Goal: Information Seeking & Learning: Learn about a topic

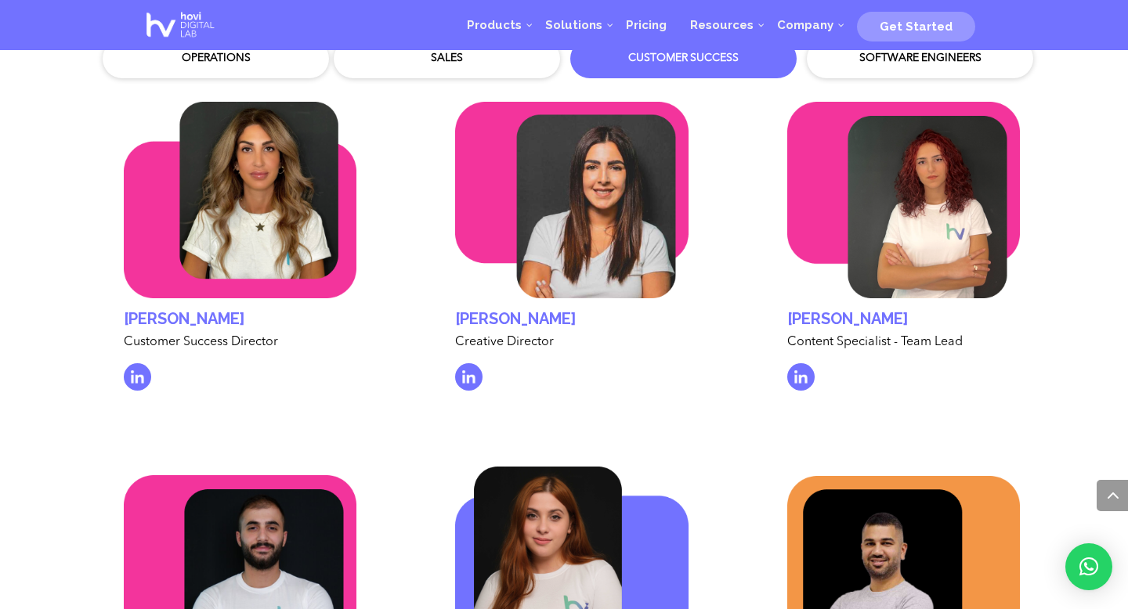
scroll to position [4690, 0]
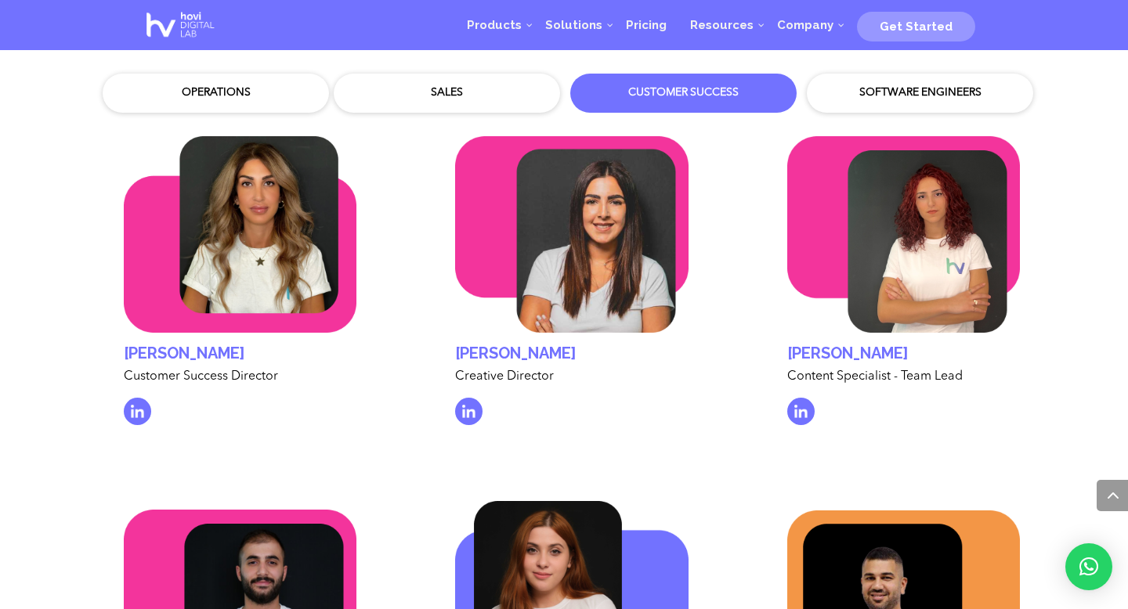
click at [140, 526] on img at bounding box center [240, 608] width 233 height 197
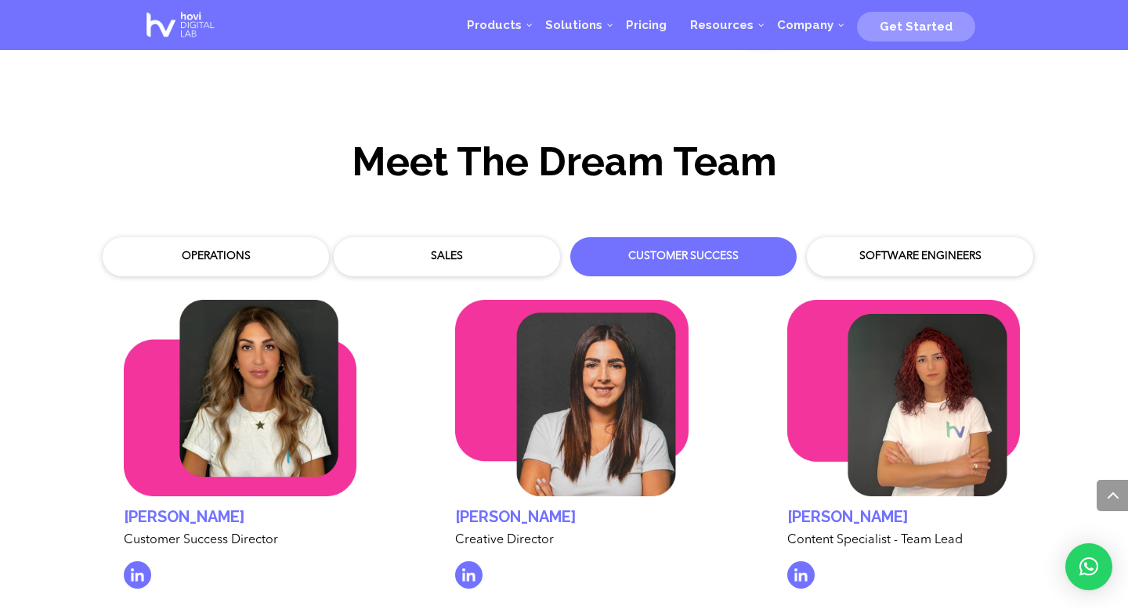
scroll to position [4501, 0]
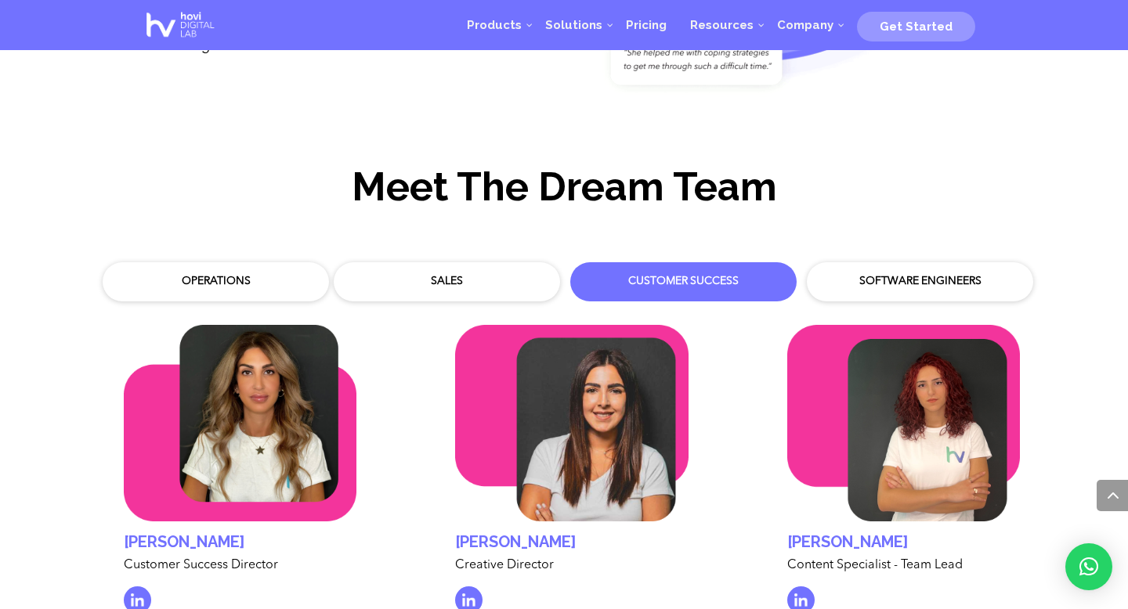
click at [472, 274] on div "Sales" at bounding box center [446, 282] width 203 height 16
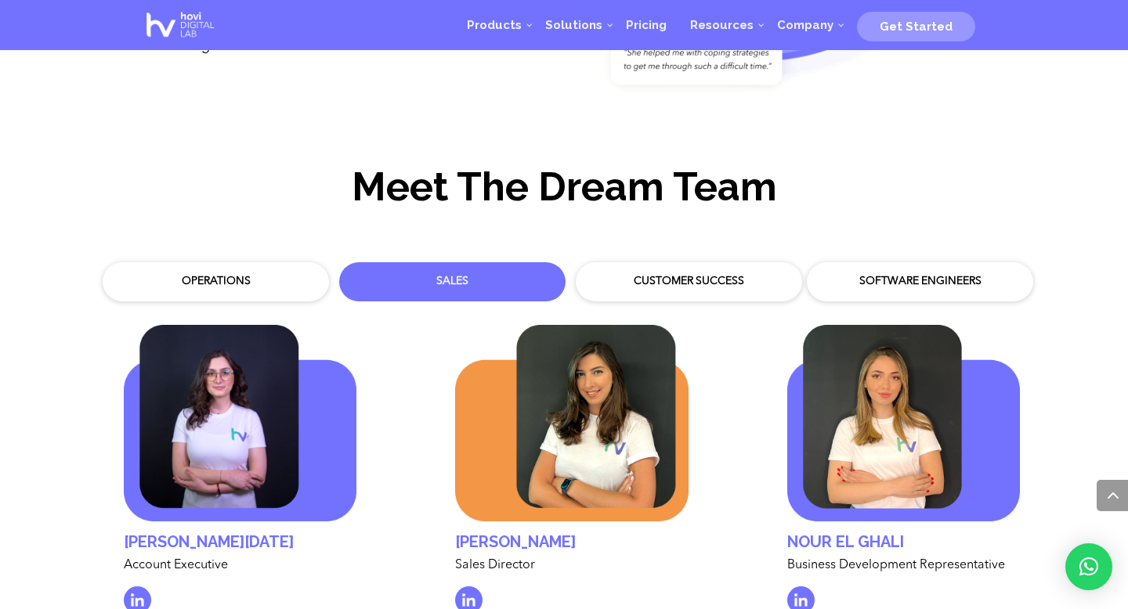
click at [251, 274] on div "Operations" at bounding box center [215, 282] width 203 height 16
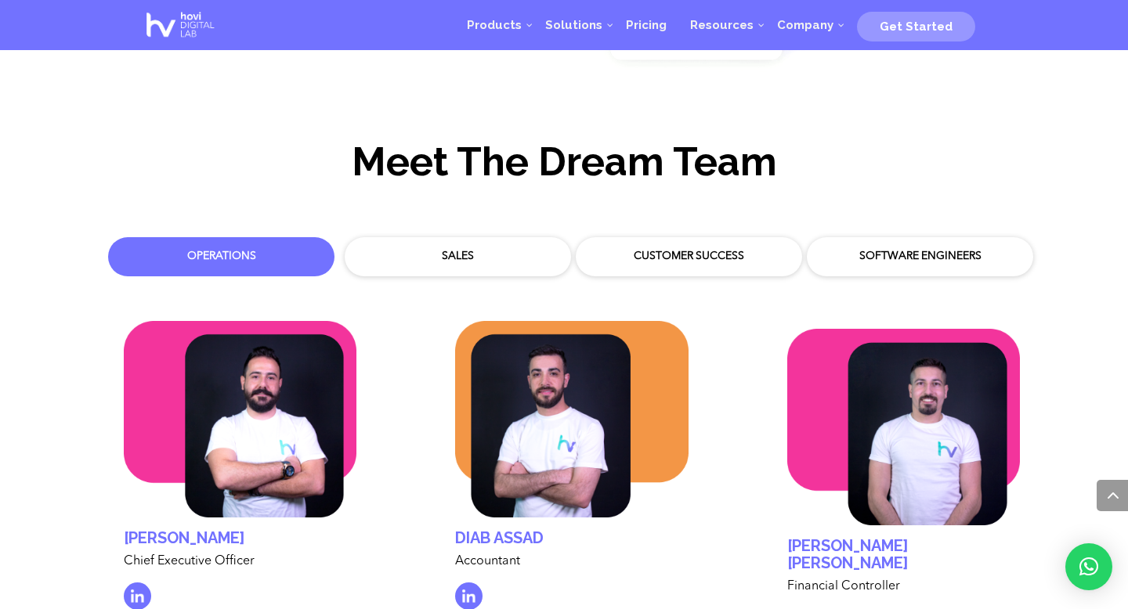
scroll to position [4525, 0]
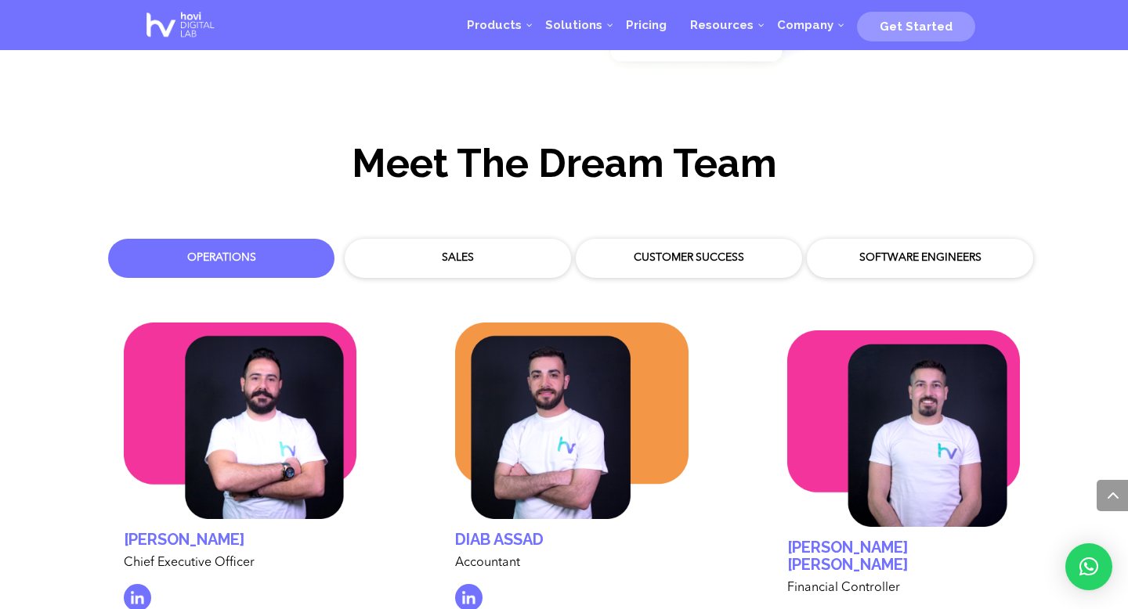
click at [462, 256] on div "Sales" at bounding box center [458, 258] width 226 height 39
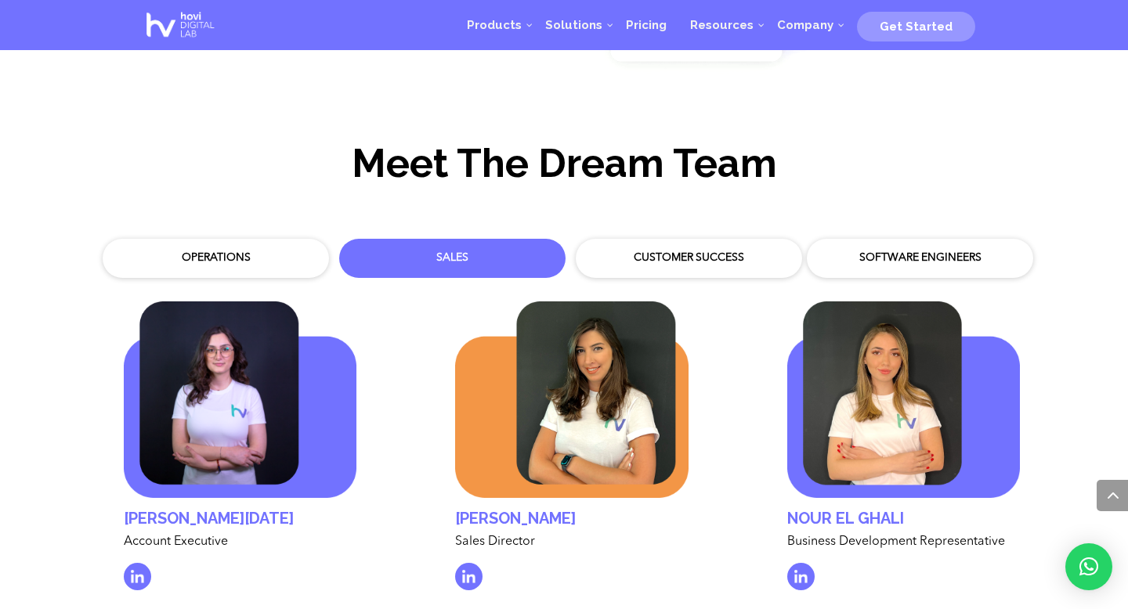
click at [672, 247] on div "Customer Success" at bounding box center [689, 259] width 211 height 24
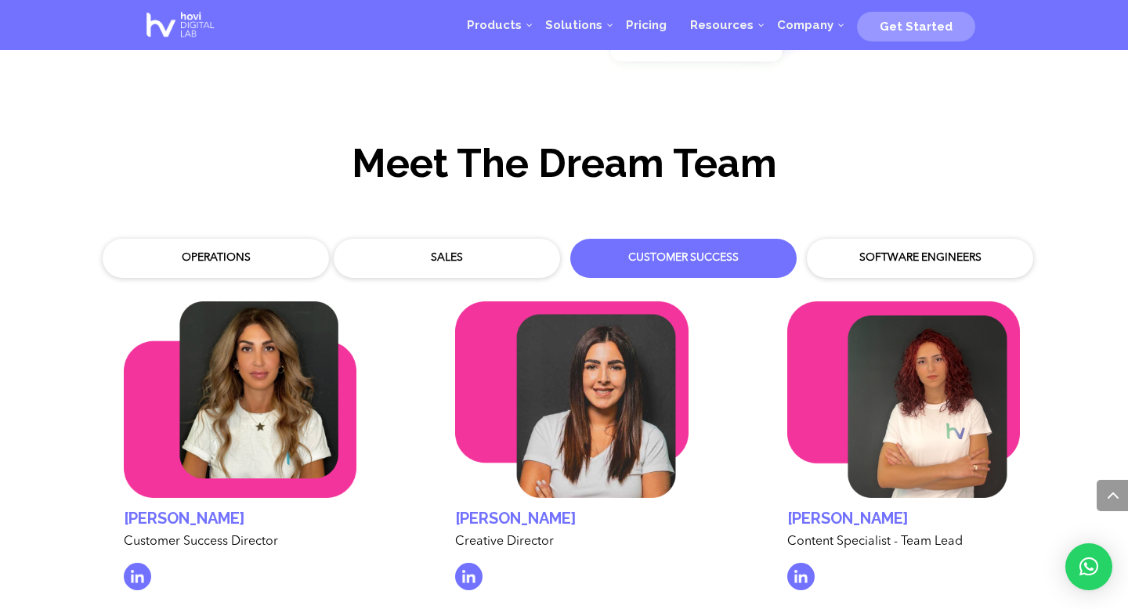
click at [193, 255] on div "Operations" at bounding box center [216, 258] width 226 height 39
